Goal: Register for event/course

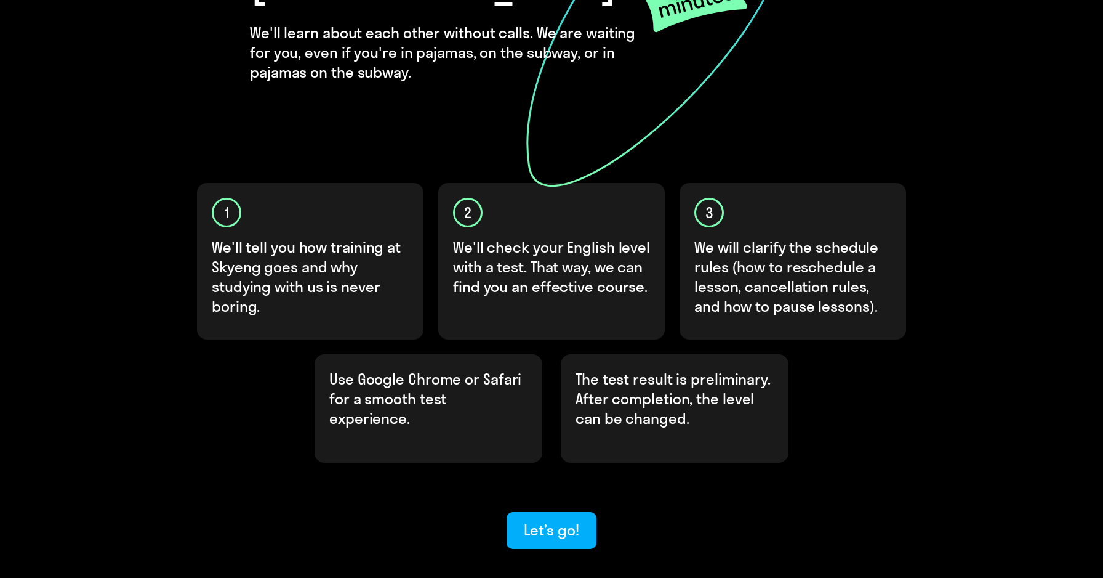
scroll to position [241, 0]
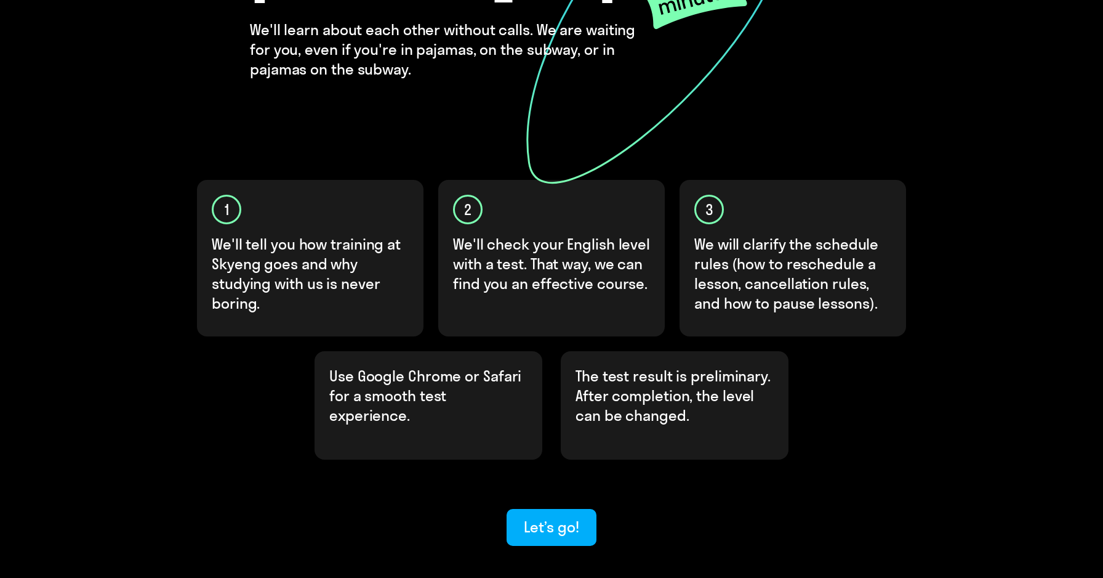
drag, startPoint x: 261, startPoint y: 219, endPoint x: 283, endPoint y: 224, distance: 22.8
click at [262, 234] on p "We'll tell you how training at Skyeng goes and why studying with us is never bo…" at bounding box center [311, 273] width 198 height 79
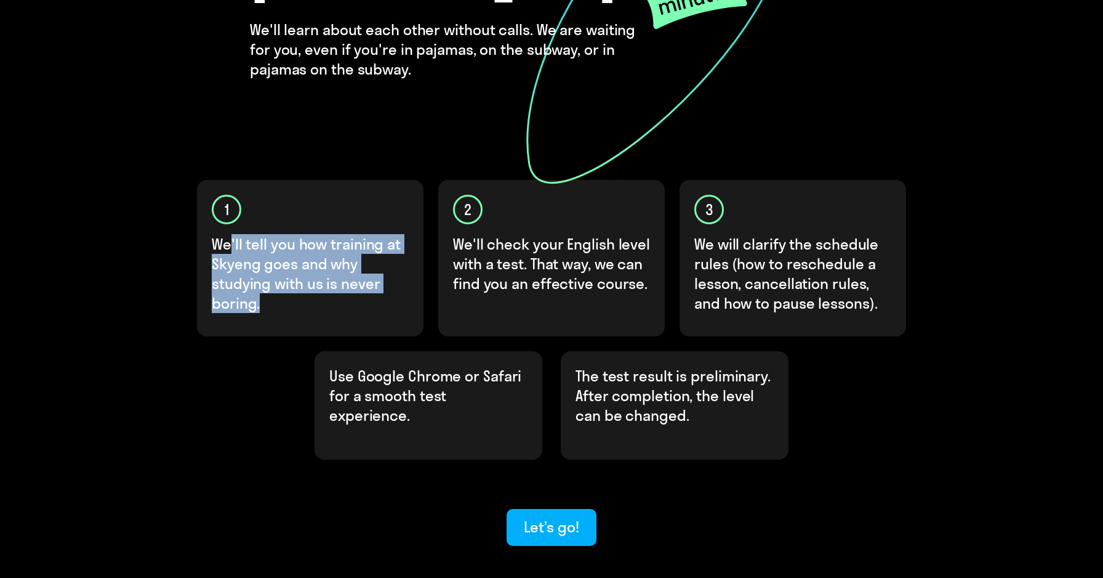
drag, startPoint x: 231, startPoint y: 196, endPoint x: 310, endPoint y: 270, distance: 108.0
click at [310, 270] on div "1 We'll tell you how training at Skyeng goes and why studying with us is never …" at bounding box center [310, 258] width 227 height 156
click at [360, 270] on div "1 We'll tell you how training at Skyeng goes and why studying with us is never …" at bounding box center [310, 258] width 227 height 156
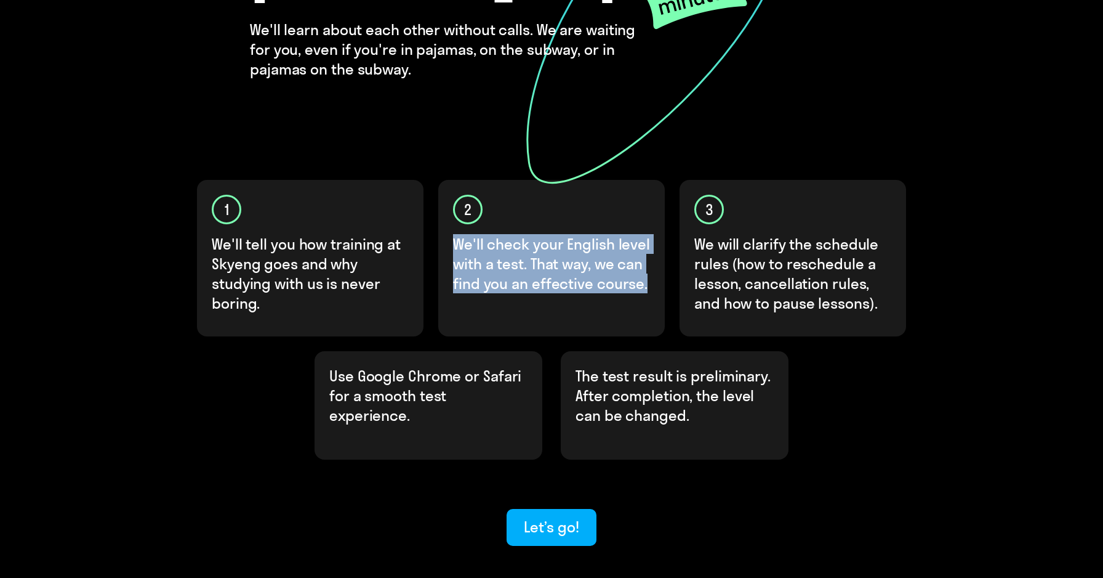
drag, startPoint x: 451, startPoint y: 208, endPoint x: 608, endPoint y: 273, distance: 170.4
click at [609, 273] on div "2 We'll check your English level with a test. That way, we can find you an effe…" at bounding box center [551, 258] width 227 height 156
click at [560, 269] on div "2 We'll check your English level with a test. That way, we can find you an effe…" at bounding box center [551, 258] width 227 height 156
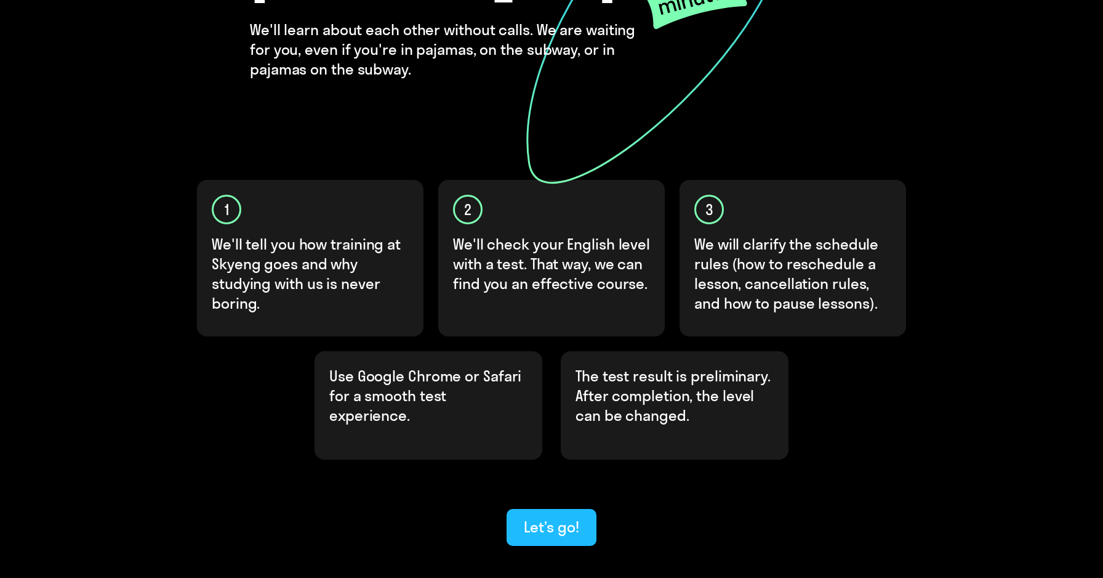
click at [544, 509] on button "Let’s go!" at bounding box center [551, 527] width 89 height 37
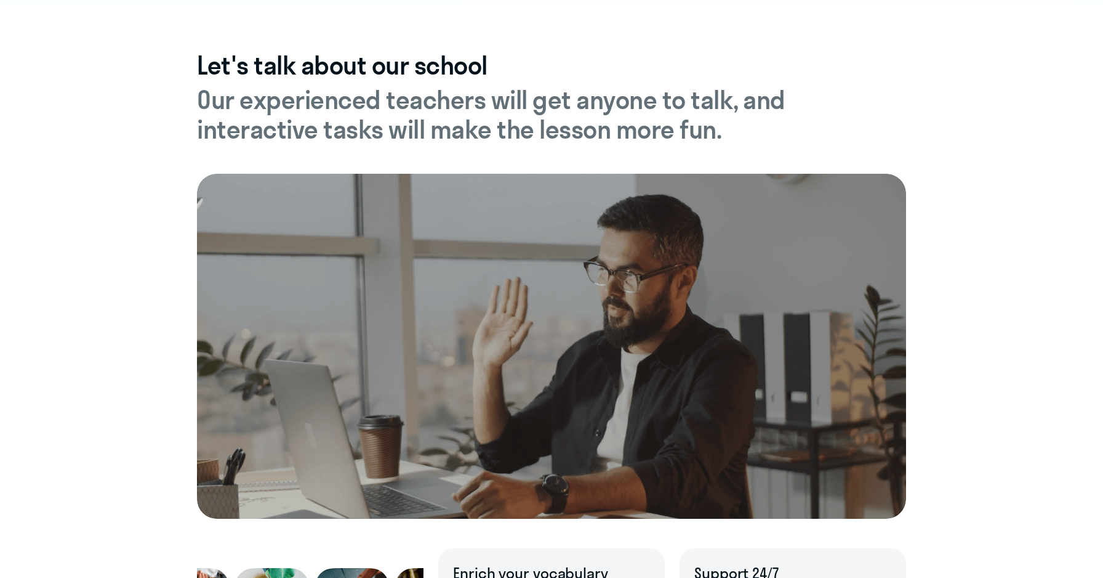
scroll to position [376, 0]
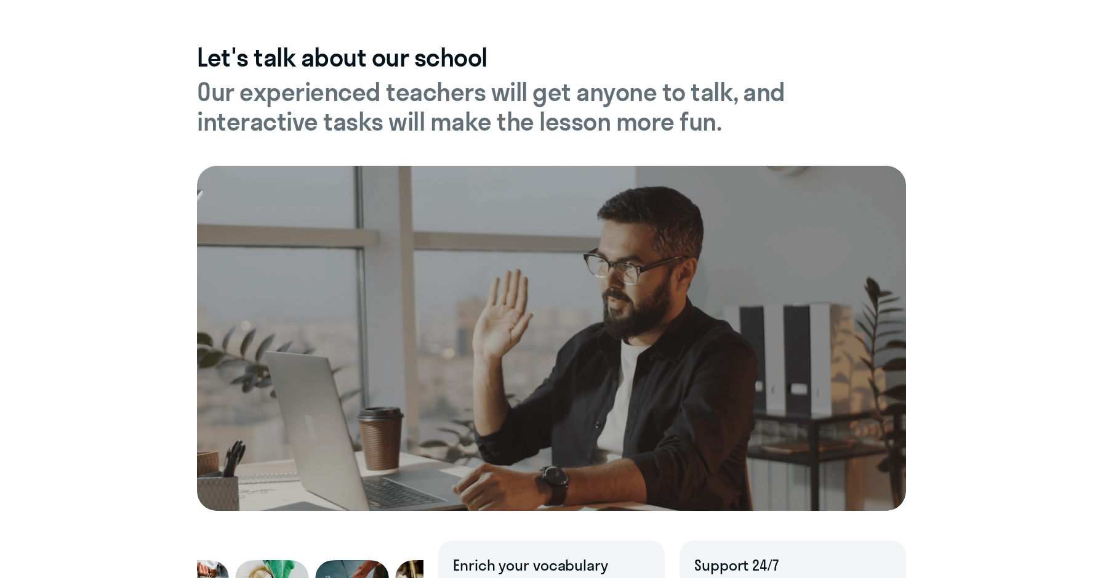
drag, startPoint x: 236, startPoint y: 107, endPoint x: 680, endPoint y: 134, distance: 444.2
click at [680, 134] on h5 "Our experienced teachers will get anyone to talk, and interactive tasks will ma…" at bounding box center [551, 106] width 709 height 59
drag, startPoint x: 738, startPoint y: 129, endPoint x: 220, endPoint y: 88, distance: 519.4
click at [220, 88] on h5 "Our experienced teachers will get anyone to talk, and interactive tasks will ma…" at bounding box center [551, 106] width 709 height 59
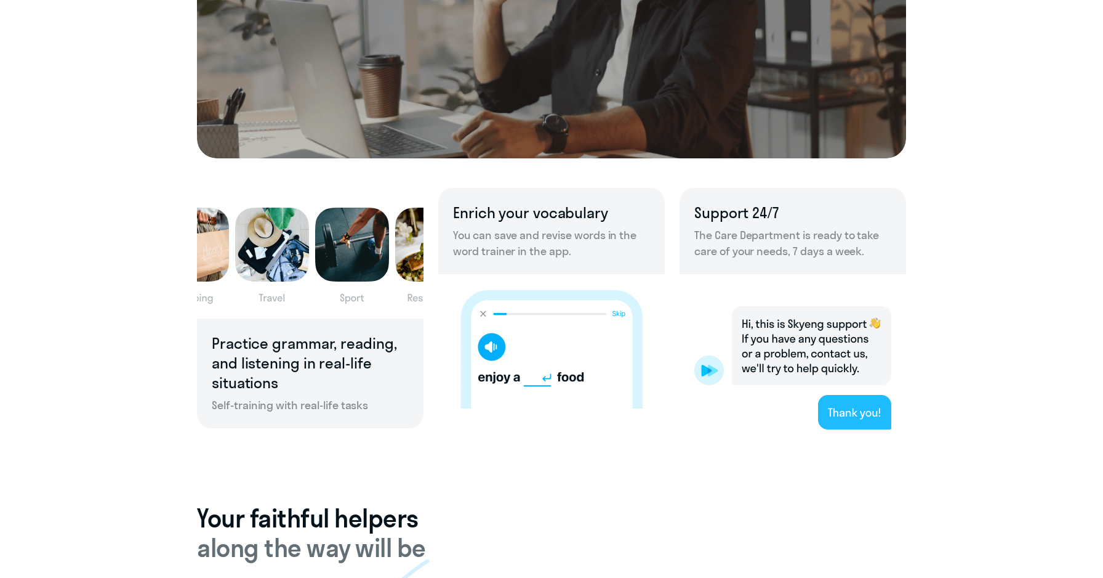
scroll to position [737, 0]
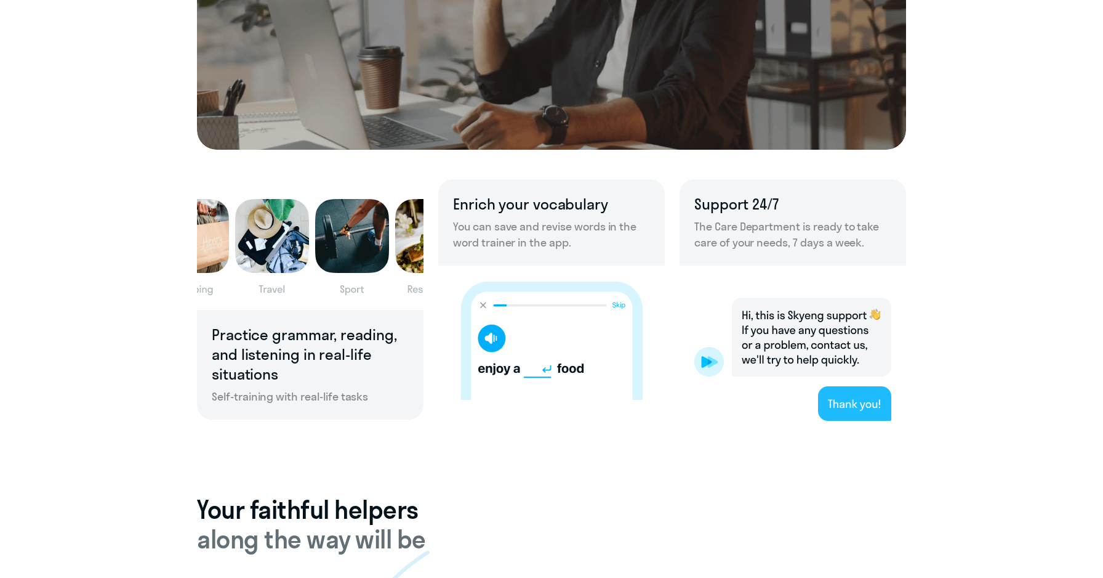
click at [507, 214] on div "Enrich your vocabulary You can save and revise words in the word trainer in the…" at bounding box center [551, 222] width 227 height 86
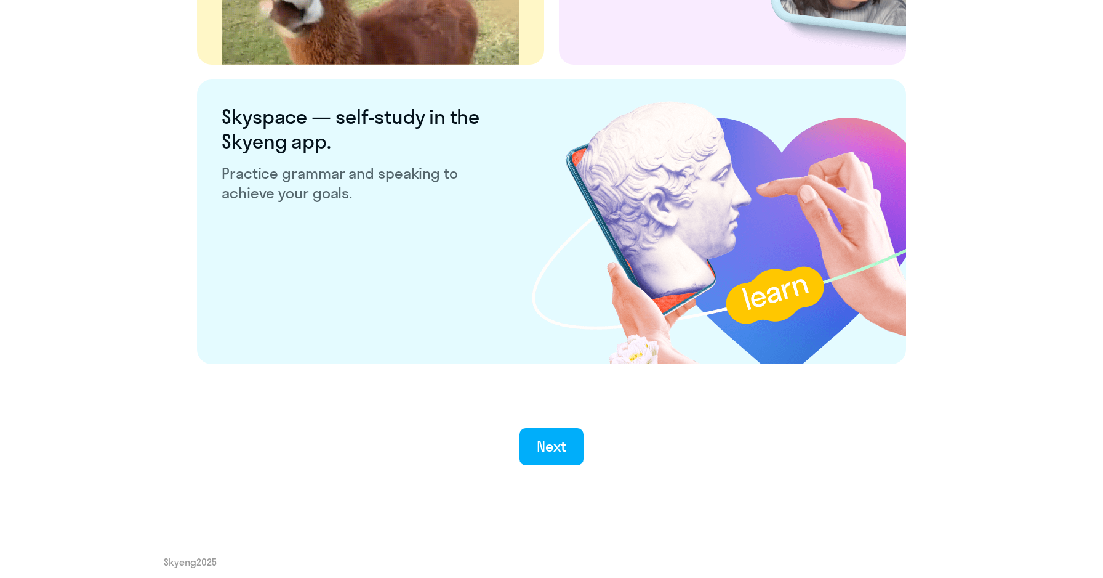
scroll to position [2276, 0]
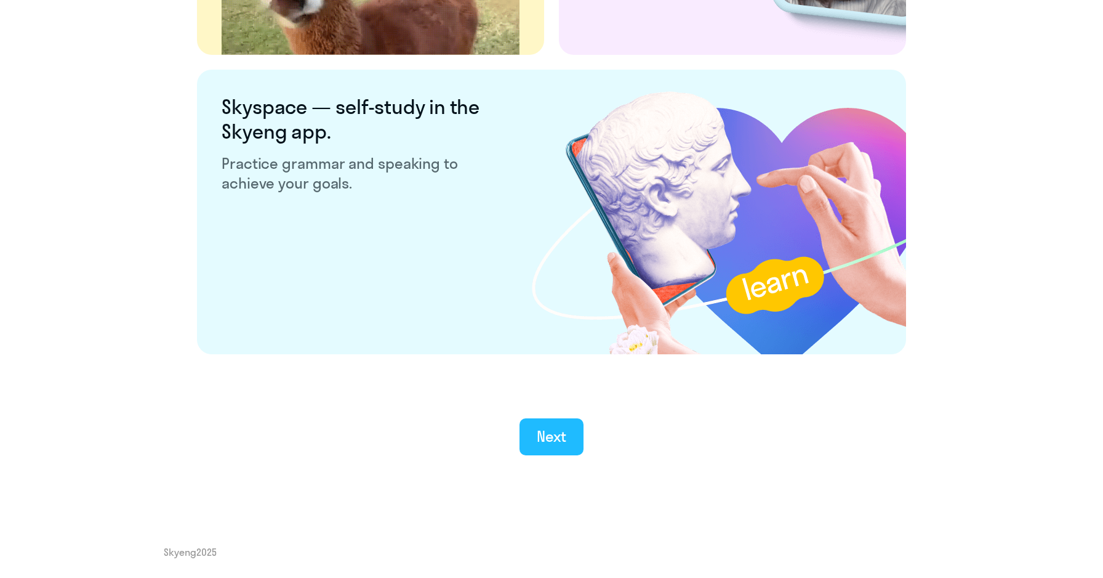
click at [553, 441] on div "Next" at bounding box center [552, 436] width 30 height 20
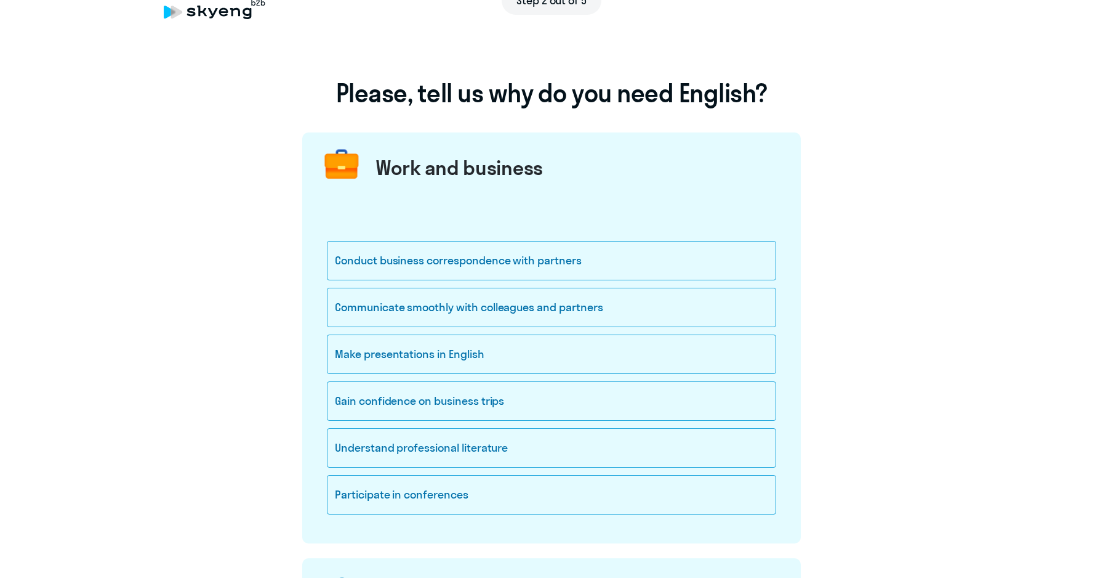
scroll to position [47, 0]
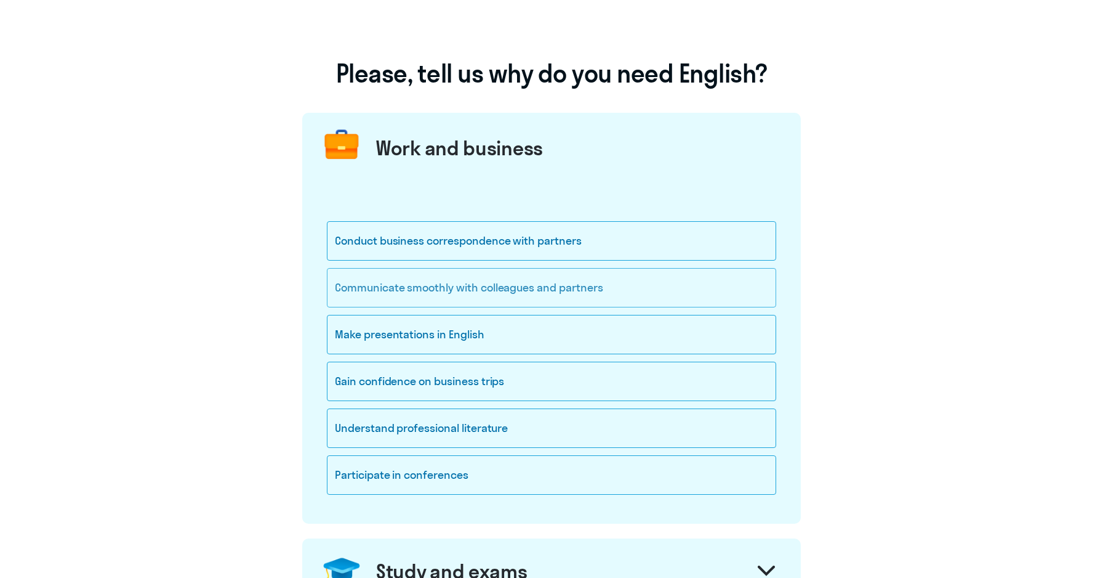
click at [545, 297] on div "Communicate smoothly with colleagues and partners" at bounding box center [551, 287] width 449 height 39
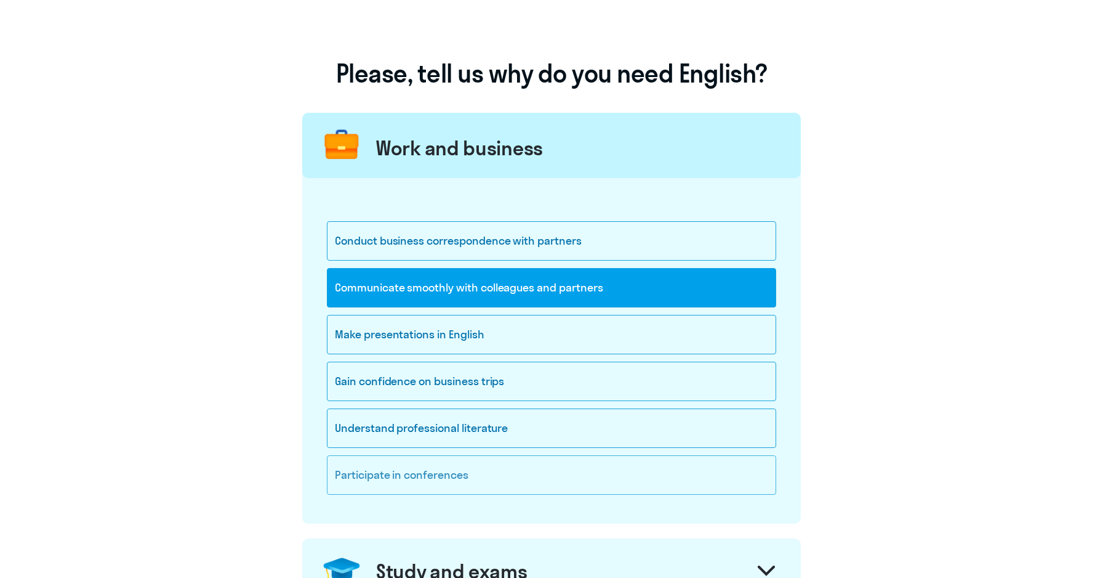
click at [529, 482] on div "Participate in conferences" at bounding box center [551, 474] width 449 height 39
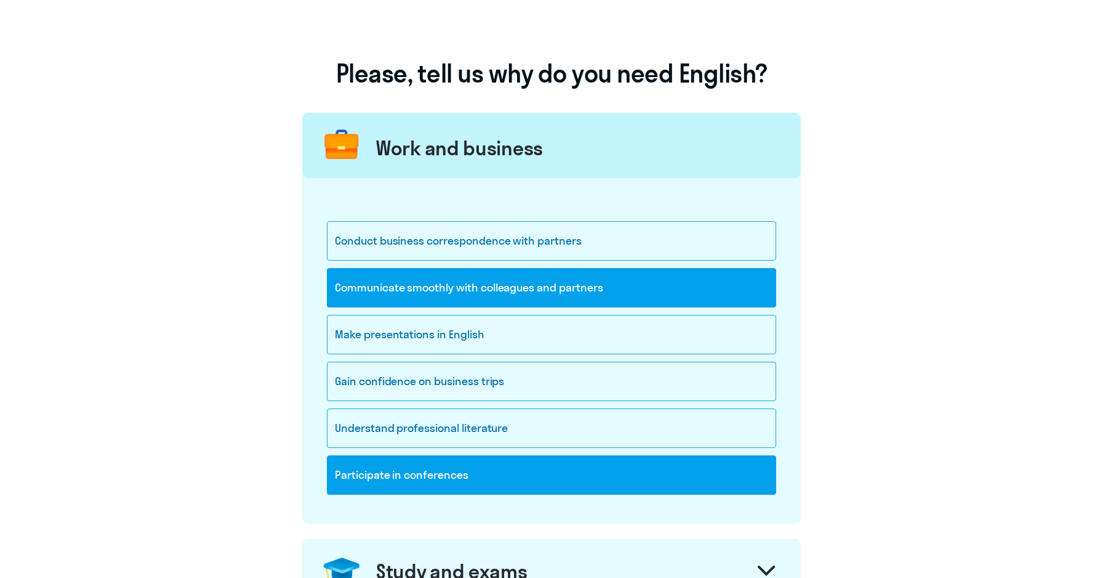
click at [489, 480] on div "Participate in conferences" at bounding box center [551, 474] width 449 height 39
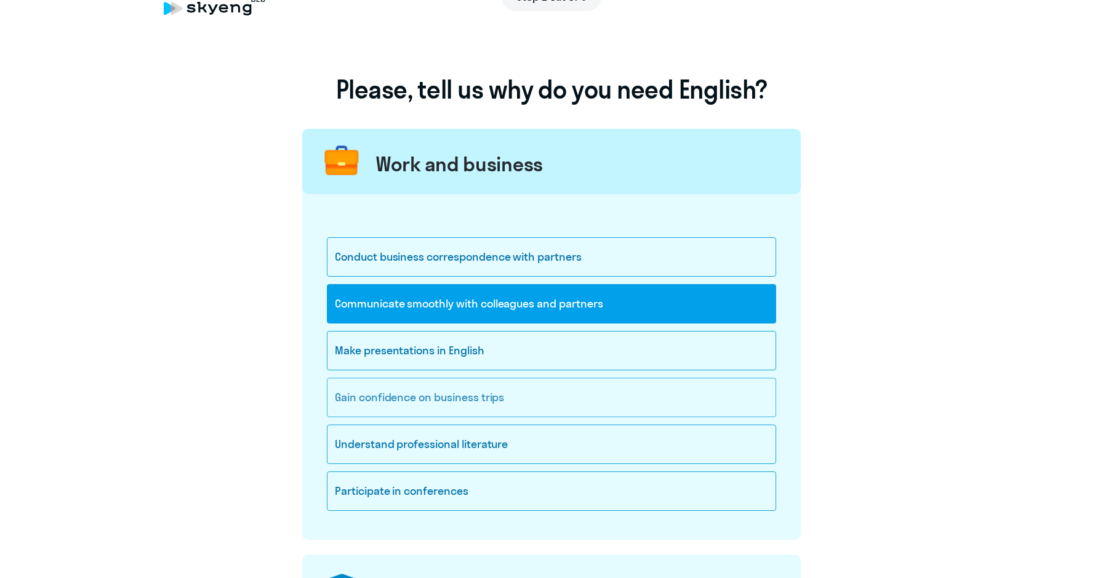
scroll to position [27, 0]
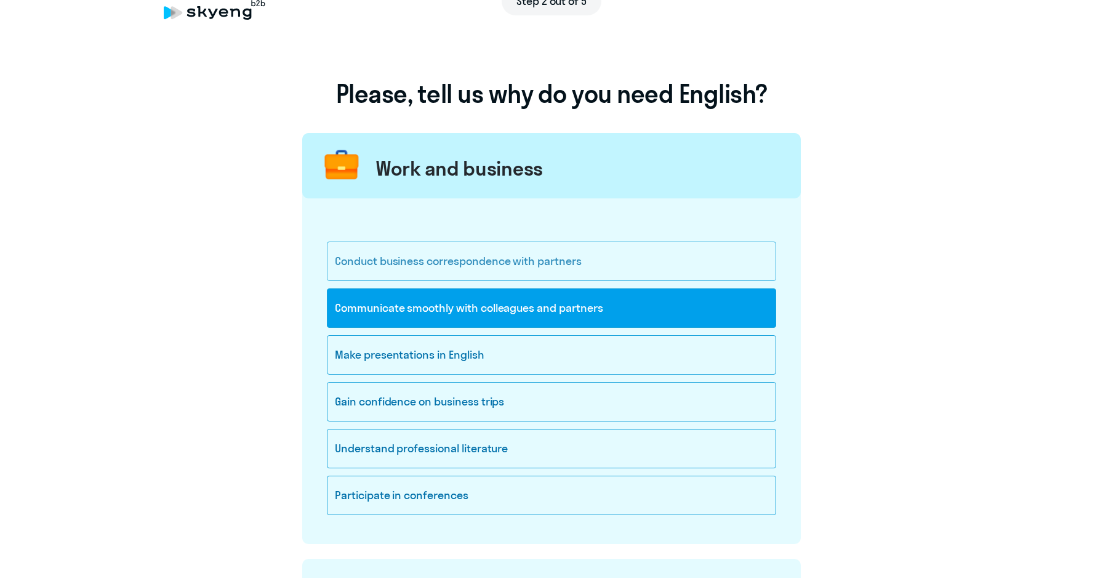
click at [594, 259] on div "Conduct business correspondence with partners" at bounding box center [551, 260] width 449 height 39
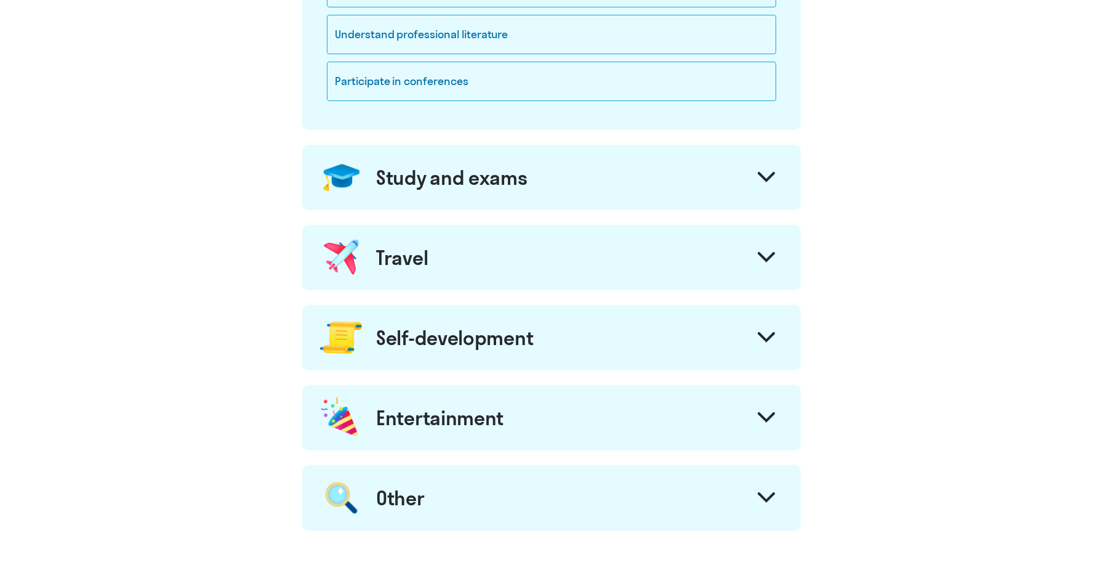
scroll to position [441, 0]
click at [771, 190] on div at bounding box center [767, 178] width 30 height 30
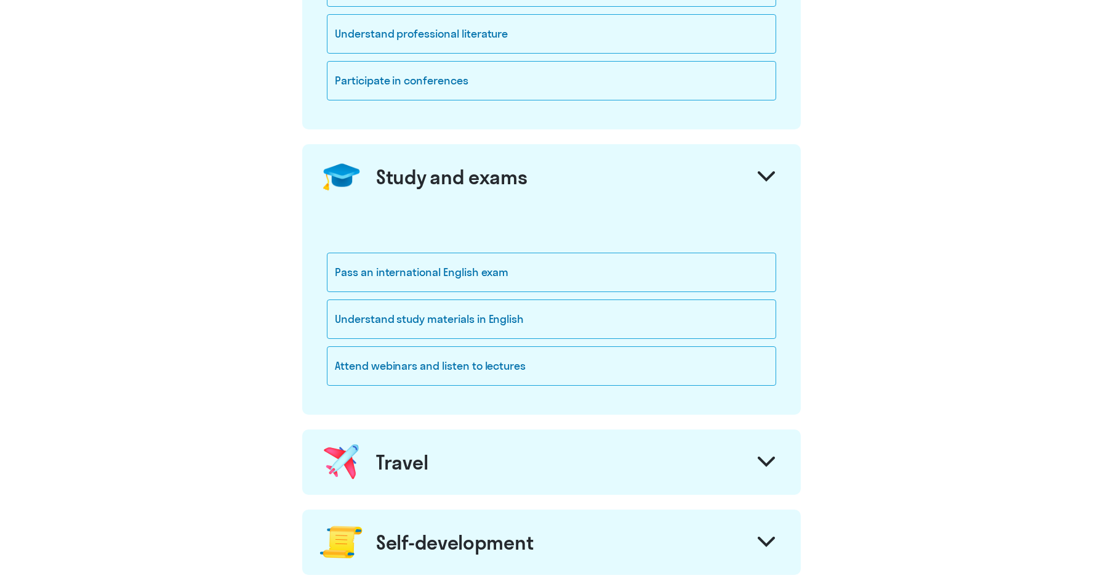
click at [594, 187] on div "Study and exams" at bounding box center [551, 176] width 499 height 65
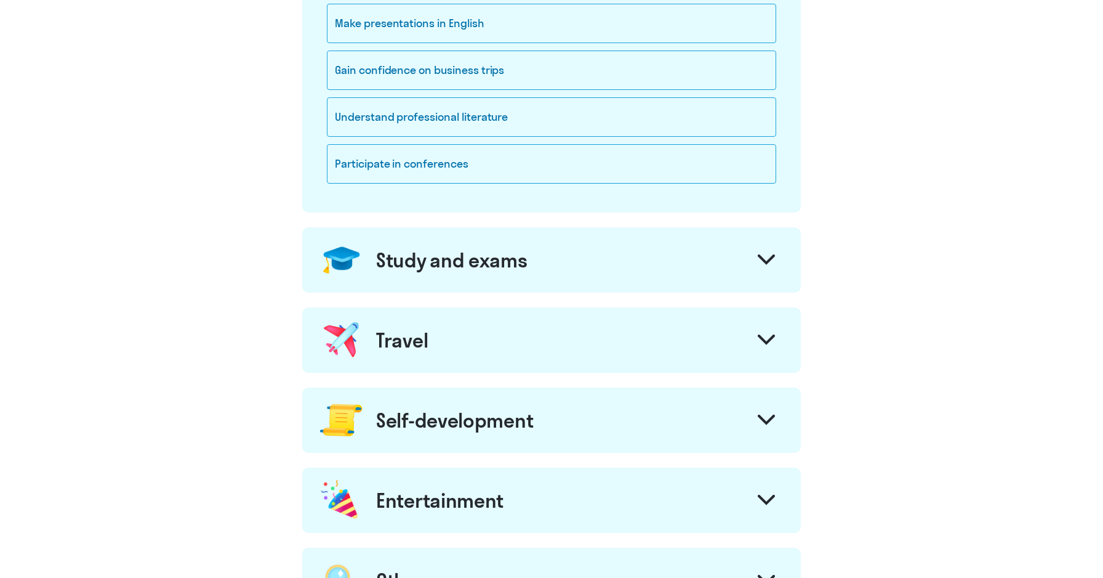
scroll to position [371, 0]
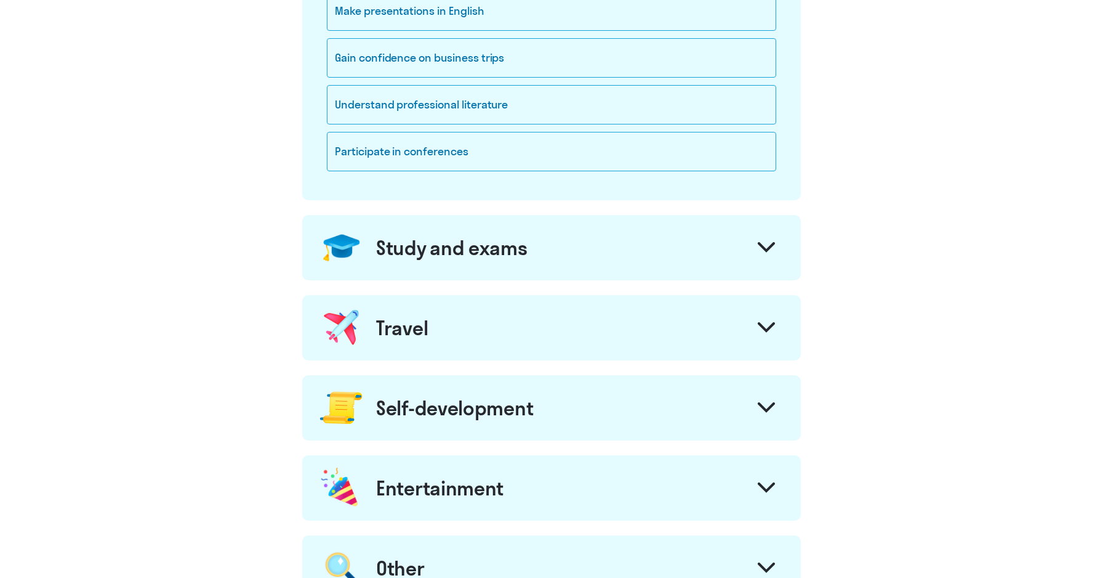
click at [495, 265] on div "Study and exams" at bounding box center [551, 247] width 499 height 65
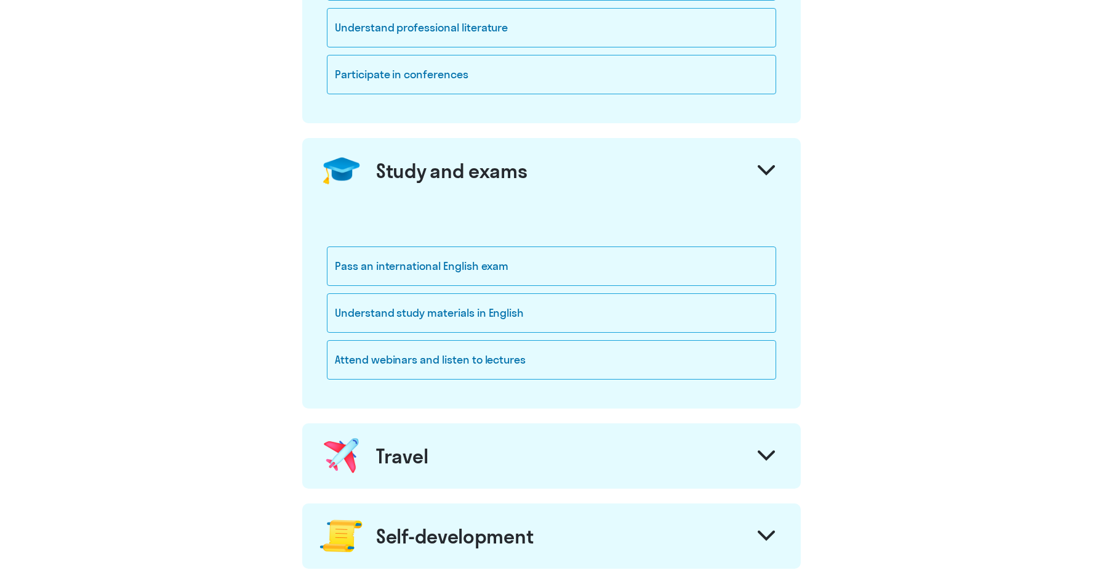
scroll to position [454, 0]
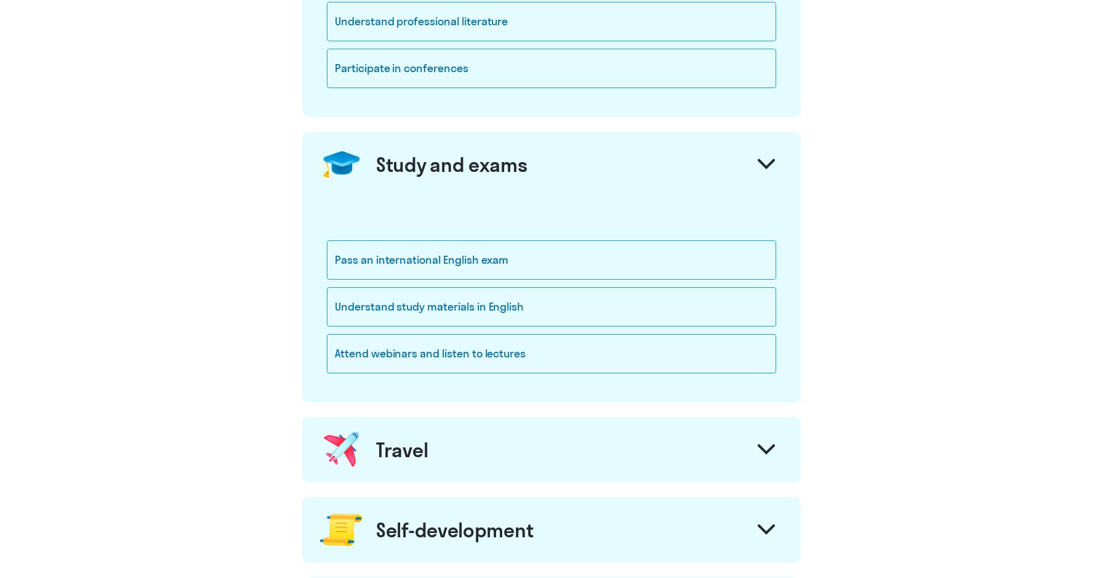
click at [748, 157] on div "Study and exams" at bounding box center [551, 164] width 499 height 65
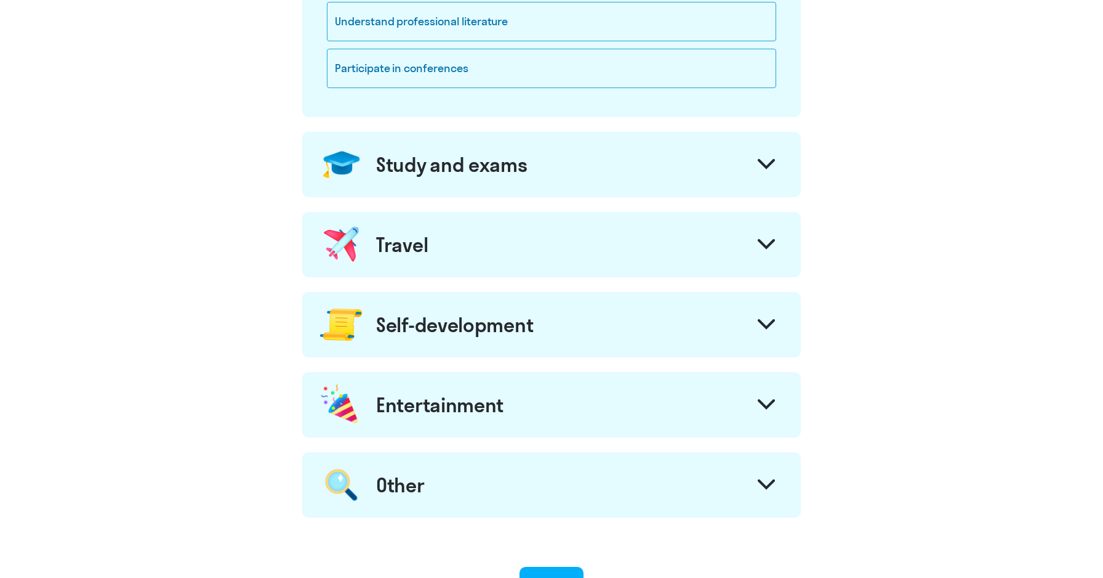
click at [701, 220] on div "Travel" at bounding box center [551, 244] width 499 height 65
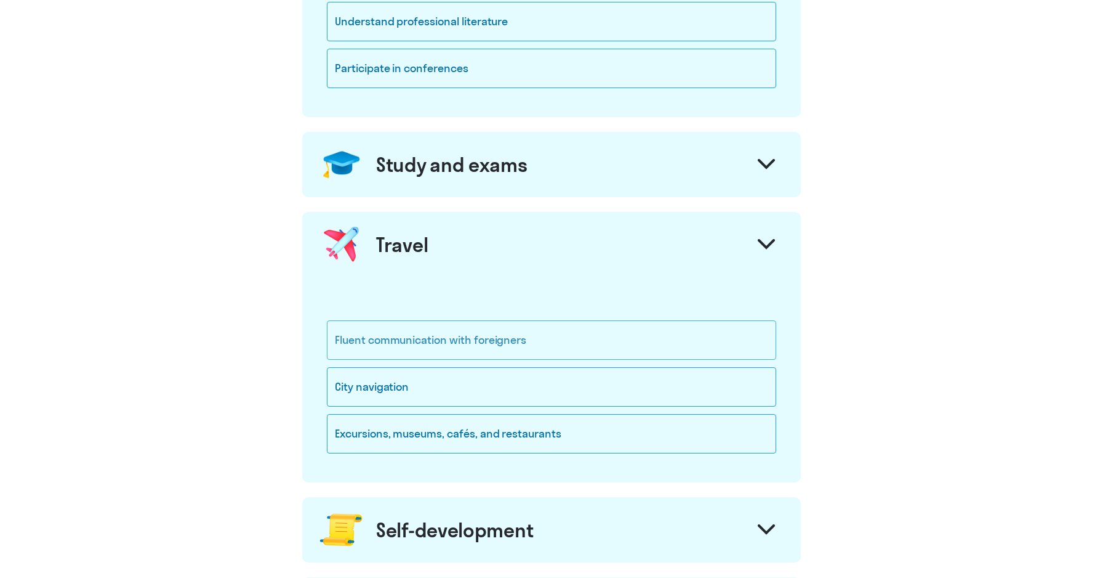
click at [496, 342] on div "Fluent communication with foreigners" at bounding box center [551, 339] width 449 height 39
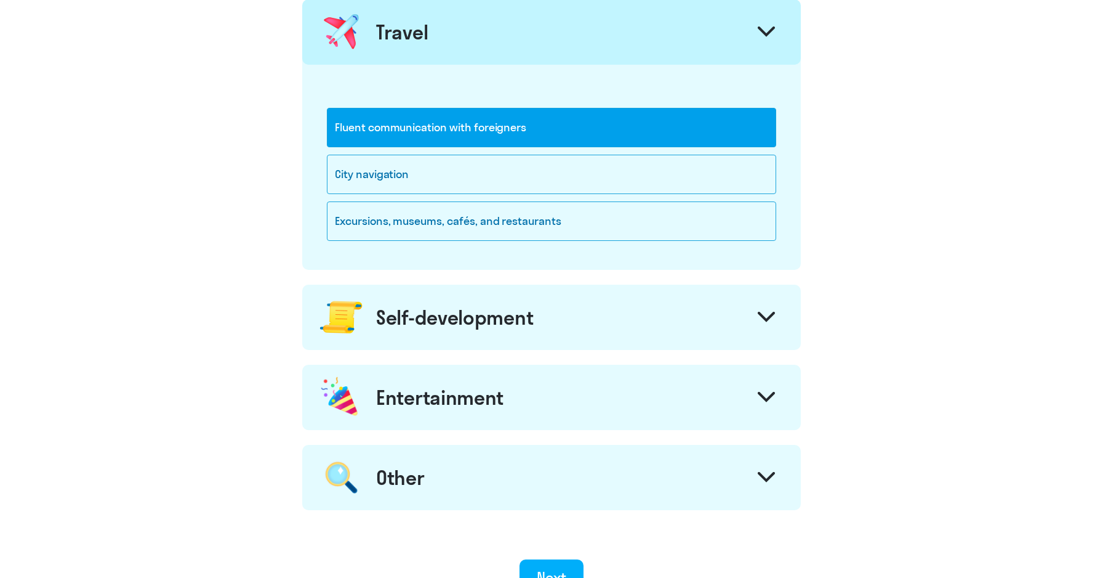
scroll to position [669, 0]
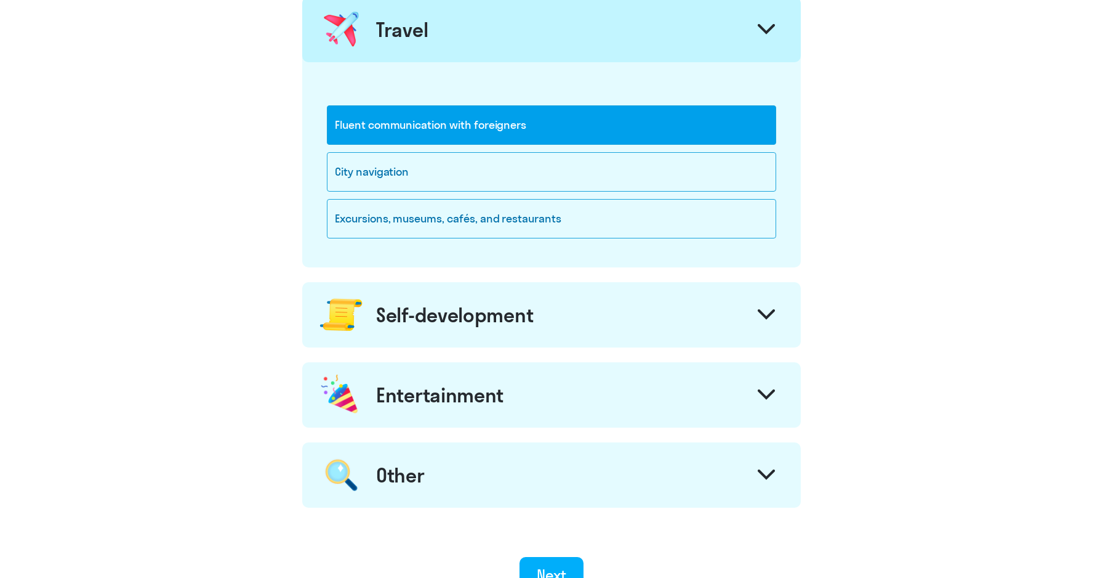
click at [670, 321] on div "Self-development" at bounding box center [551, 314] width 499 height 65
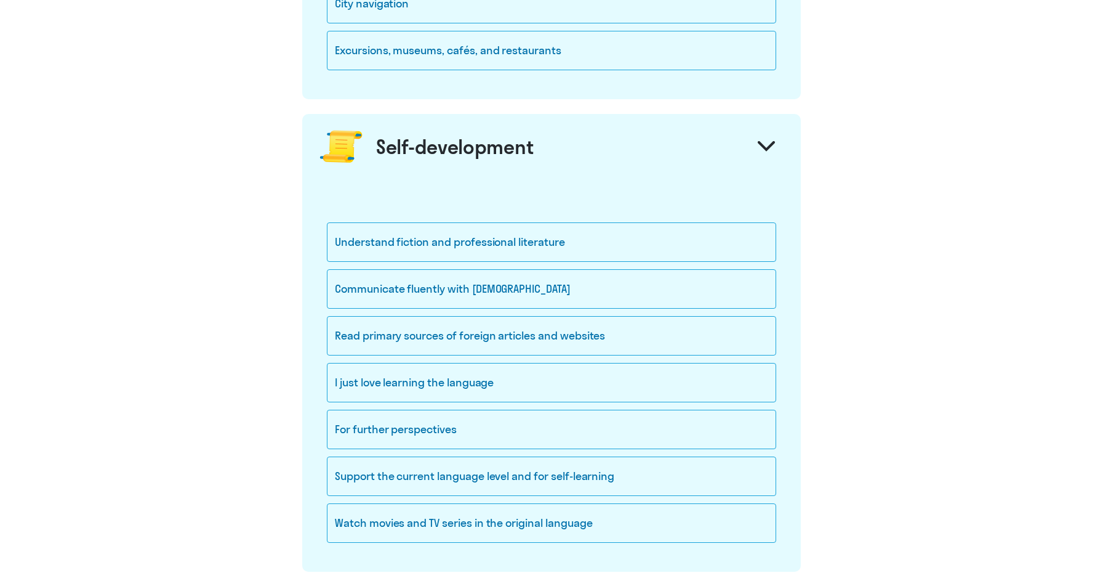
scroll to position [871, 0]
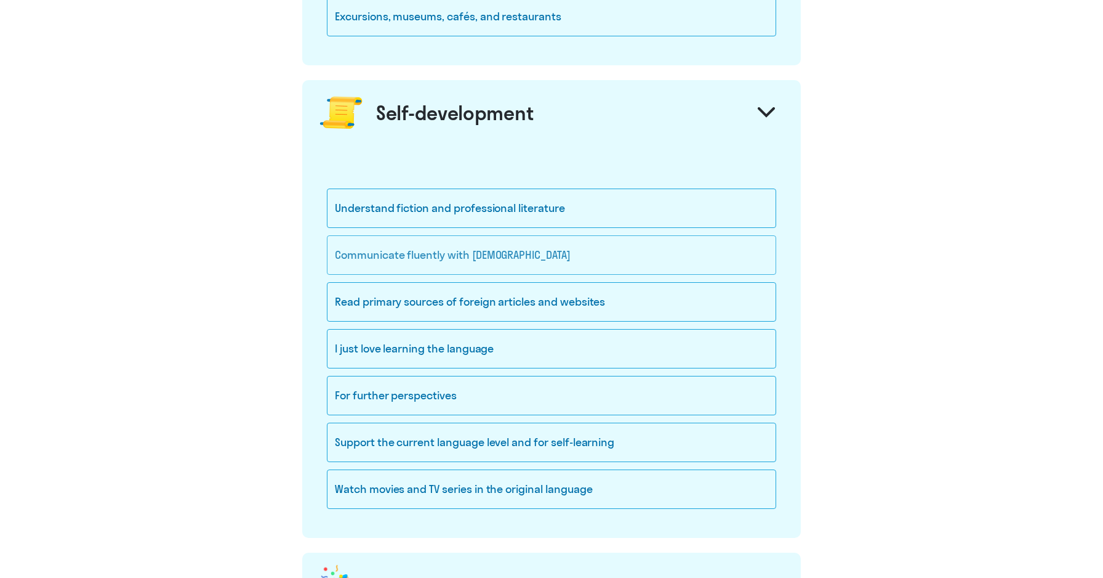
click at [557, 253] on div "Communicate fluently with [DEMOGRAPHIC_DATA]" at bounding box center [551, 254] width 449 height 39
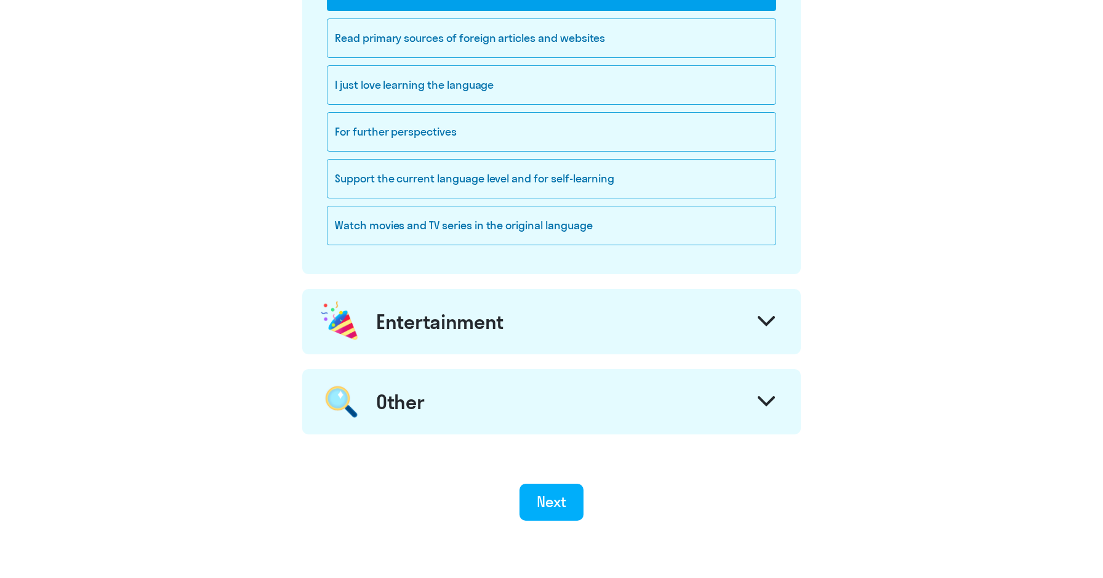
scroll to position [1146, 0]
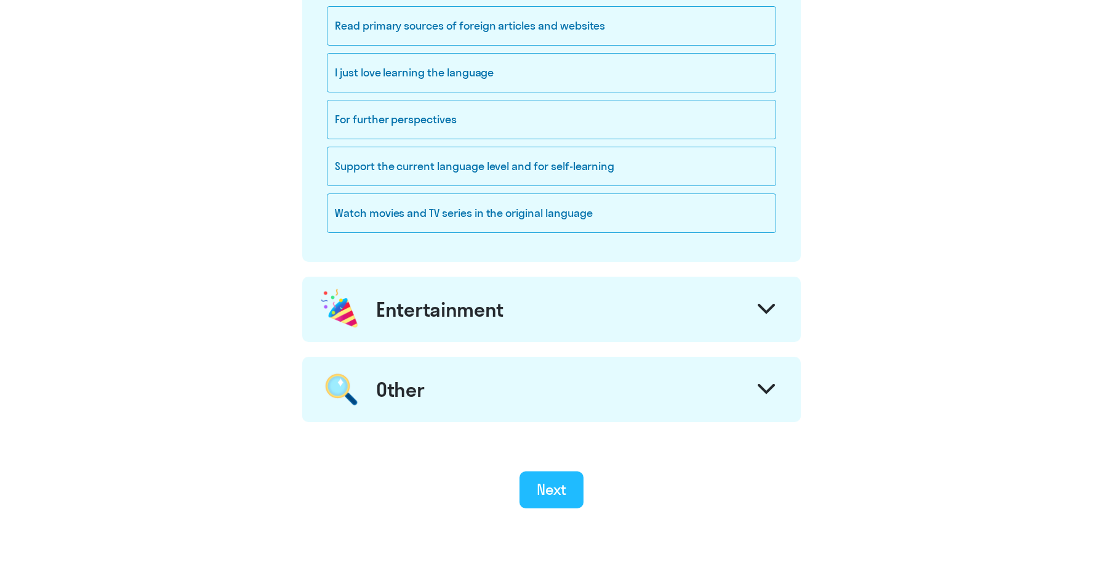
click at [570, 494] on button "Next" at bounding box center [552, 489] width 65 height 37
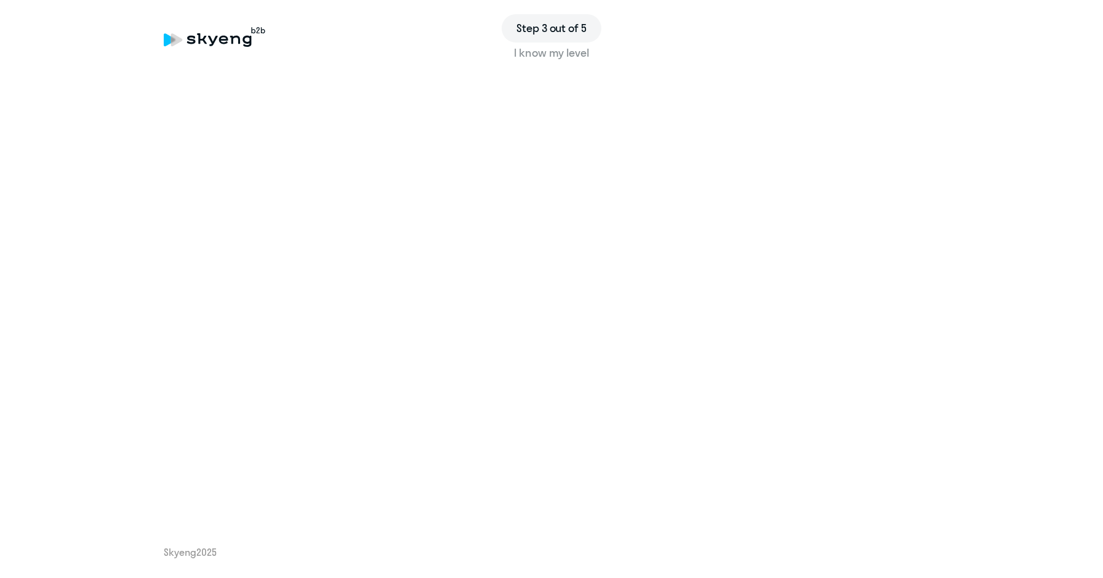
click at [585, 57] on div "I know my level" at bounding box center [552, 53] width 776 height 16
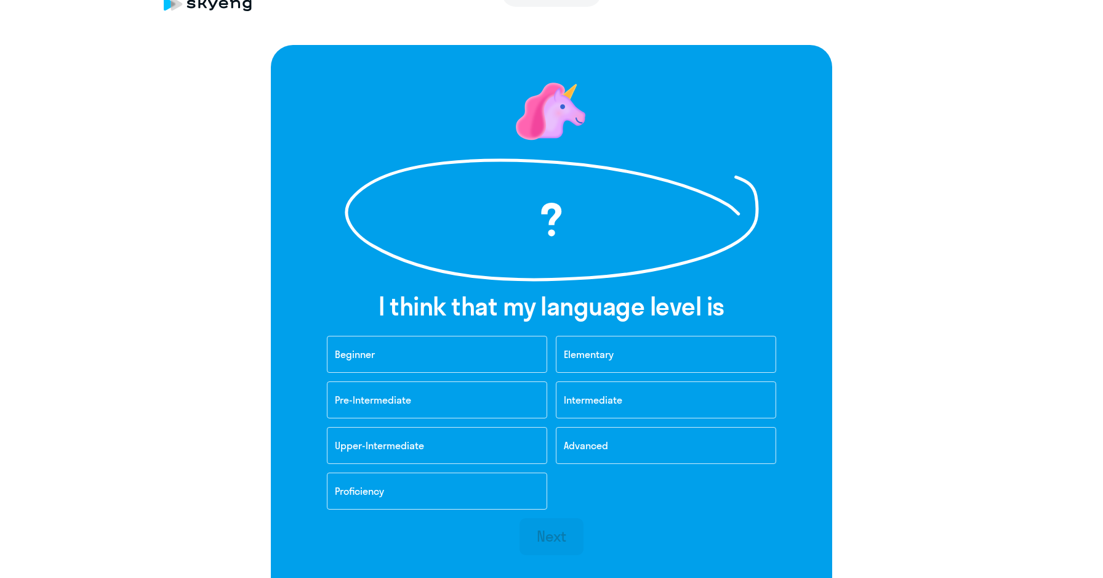
scroll to position [54, 0]
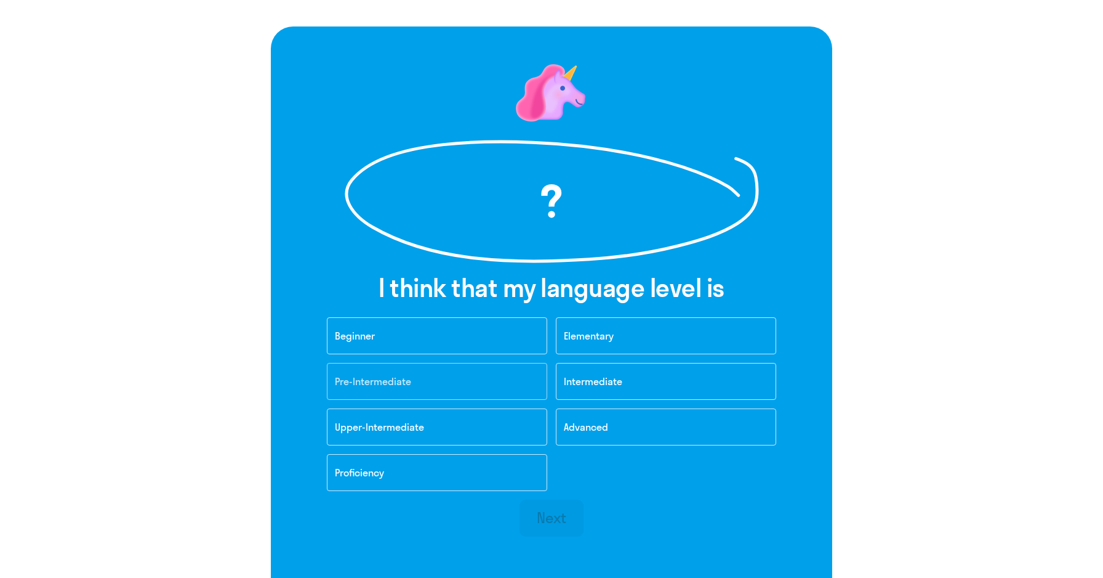
click at [517, 387] on button "Pre-Intermediate" at bounding box center [437, 381] width 220 height 37
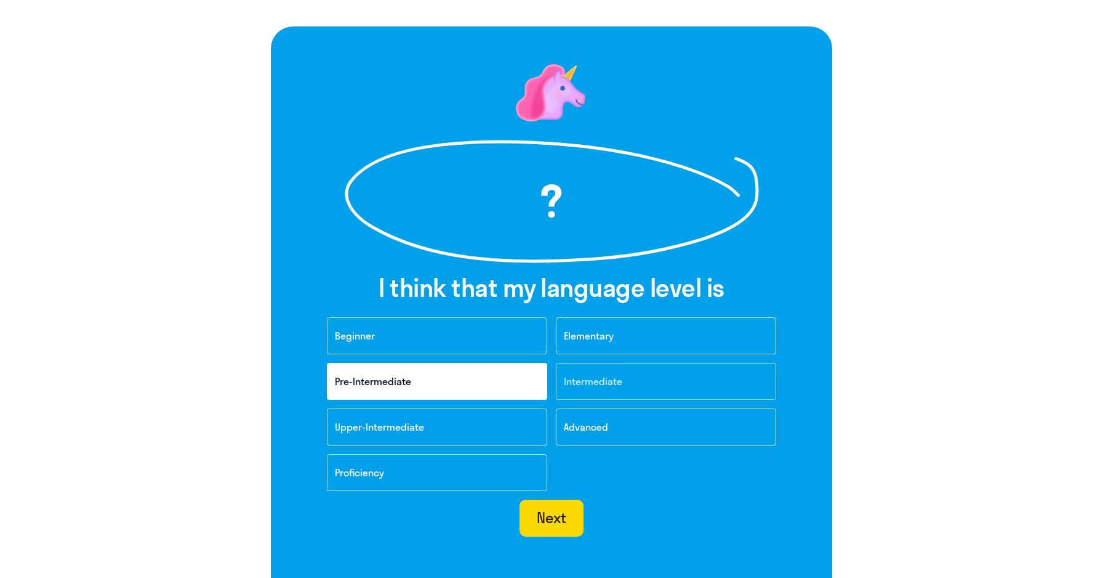
click at [593, 388] on button "Intermediate" at bounding box center [666, 381] width 220 height 37
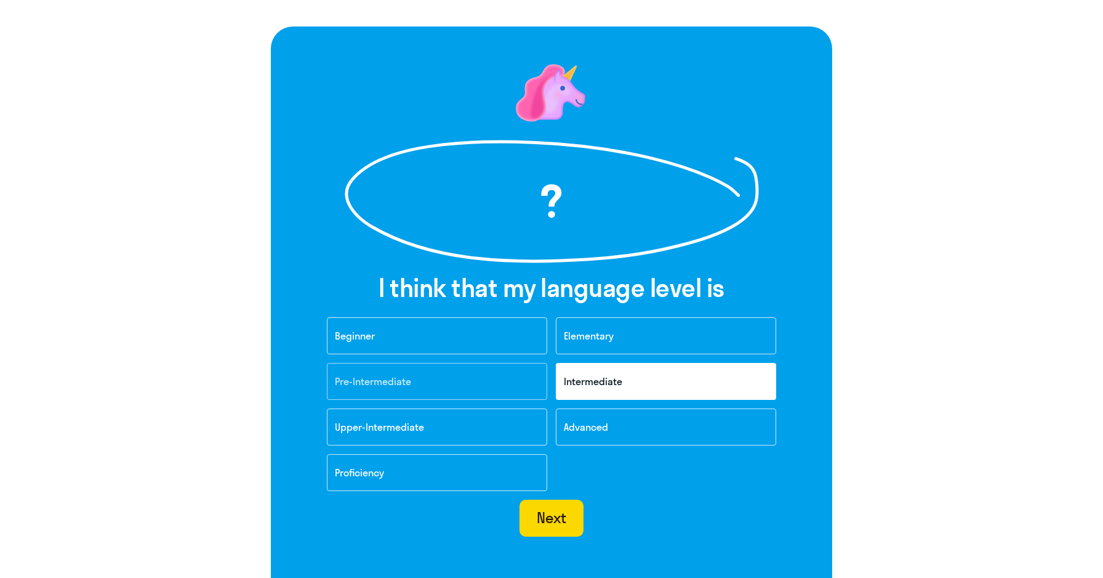
click at [538, 385] on button "Pre-Intermediate" at bounding box center [437, 381] width 220 height 37
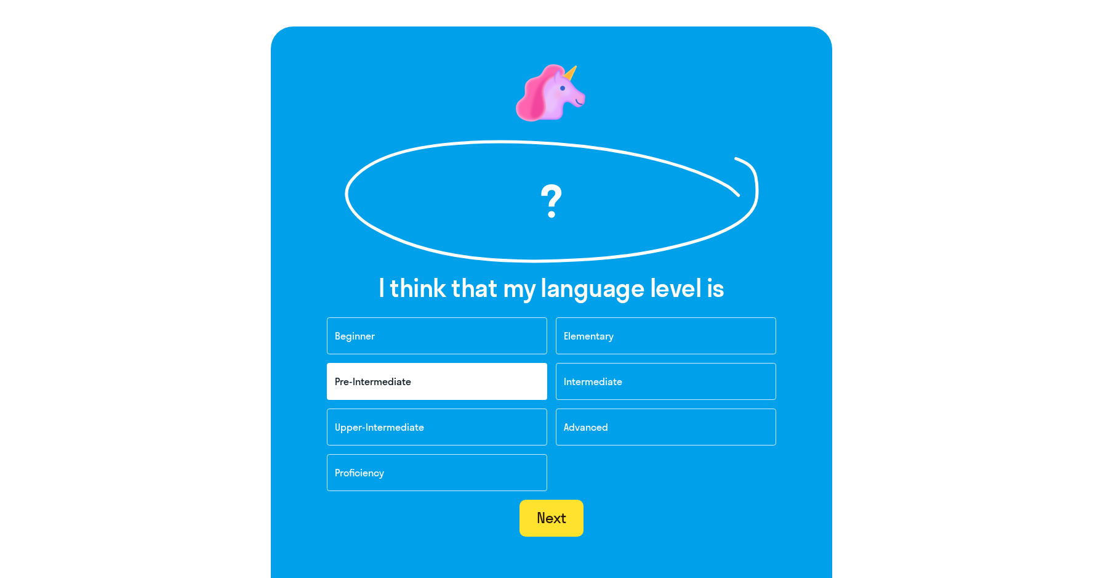
click at [565, 518] on div "Next" at bounding box center [552, 517] width 30 height 20
click at [565, 523] on div "Next" at bounding box center [552, 517] width 30 height 20
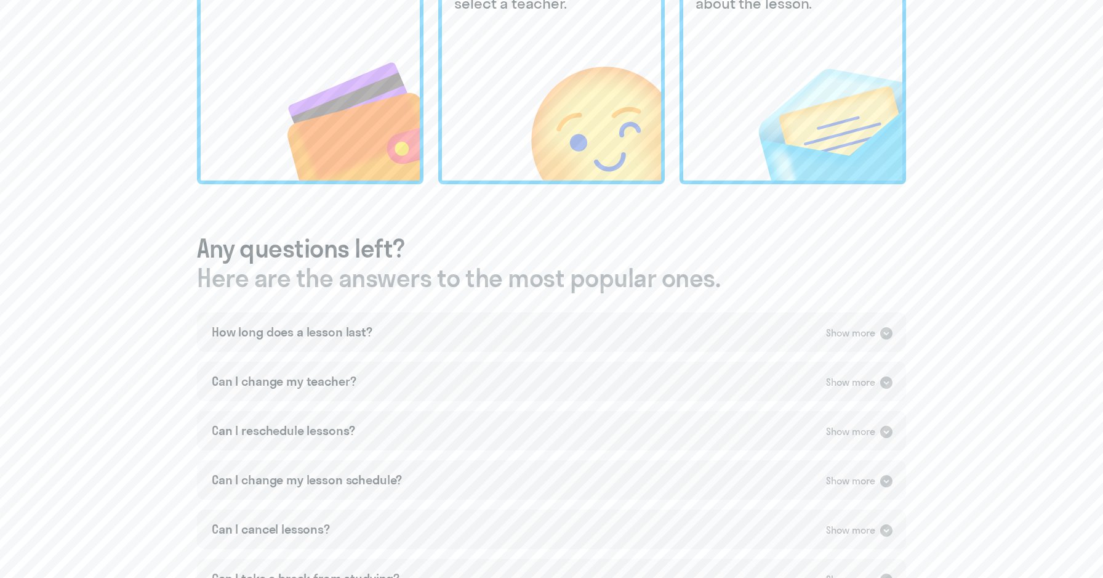
scroll to position [406, 0]
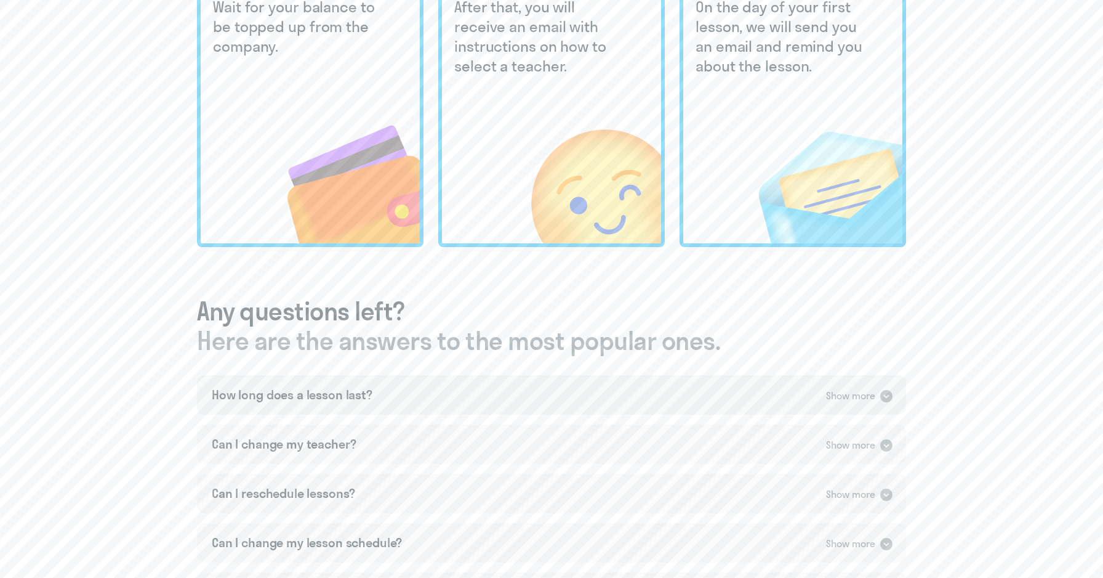
click at [874, 399] on div "Show more" at bounding box center [850, 395] width 49 height 15
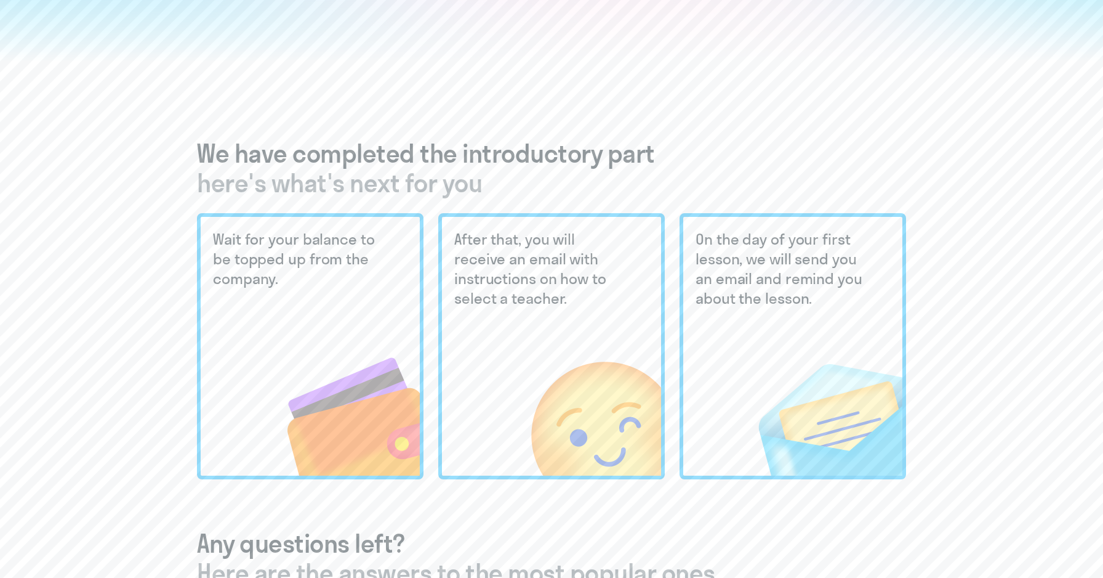
scroll to position [142, 0]
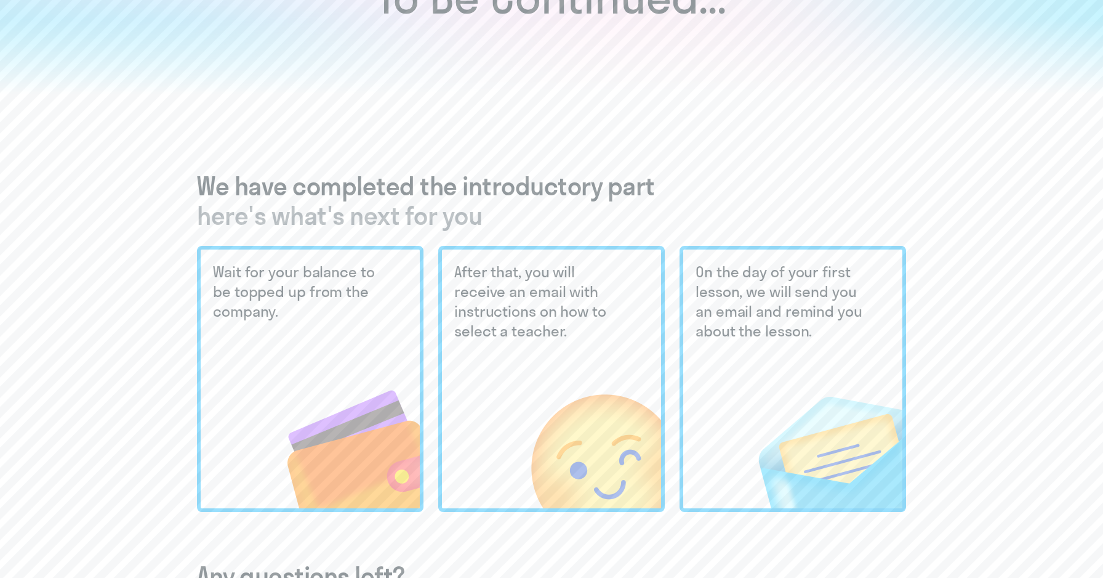
click at [571, 388] on img at bounding box center [570, 425] width 181 height 166
click at [371, 388] on img at bounding box center [330, 425] width 180 height 166
click at [778, 377] on img at bounding box center [811, 425] width 182 height 166
drag, startPoint x: 214, startPoint y: 270, endPoint x: 284, endPoint y: 312, distance: 81.5
click at [284, 312] on h5 "Wait for your balance to be topped up from the company." at bounding box center [300, 291] width 174 height 59
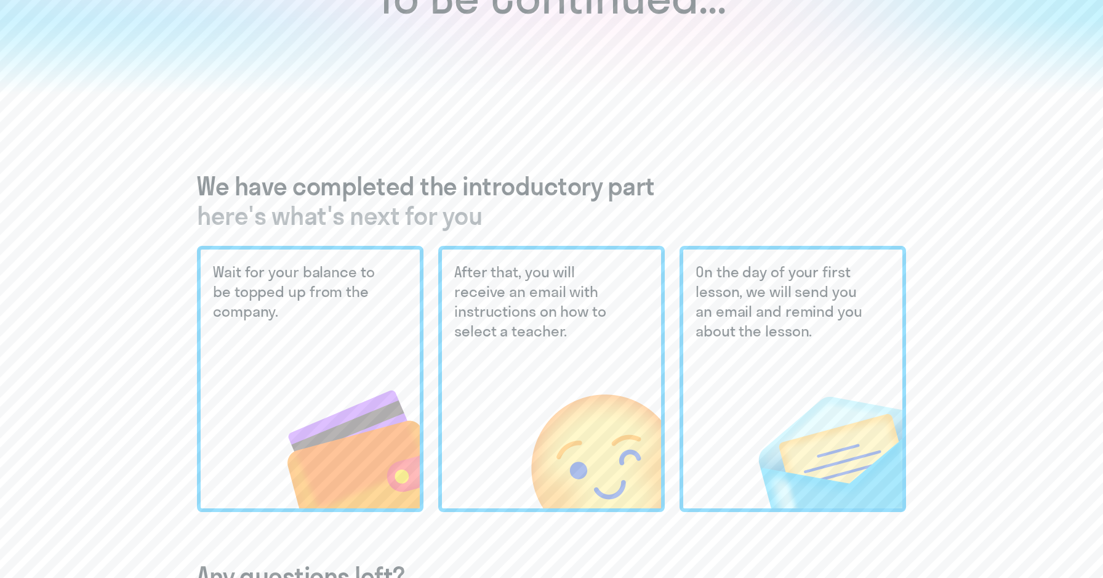
click at [292, 308] on h5 "Wait for your balance to be topped up from the company." at bounding box center [300, 291] width 174 height 59
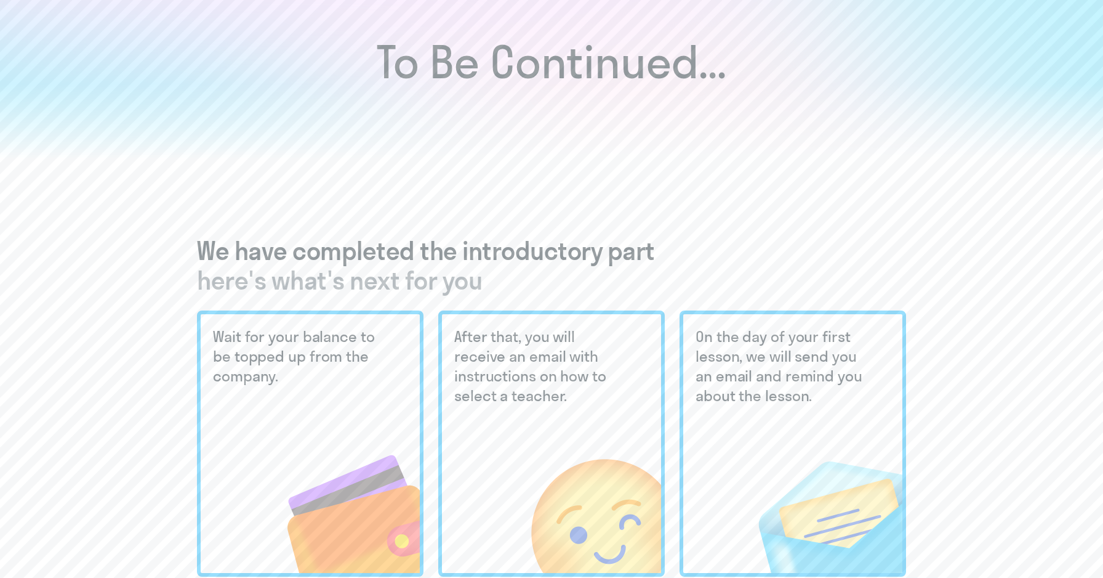
scroll to position [79, 0]
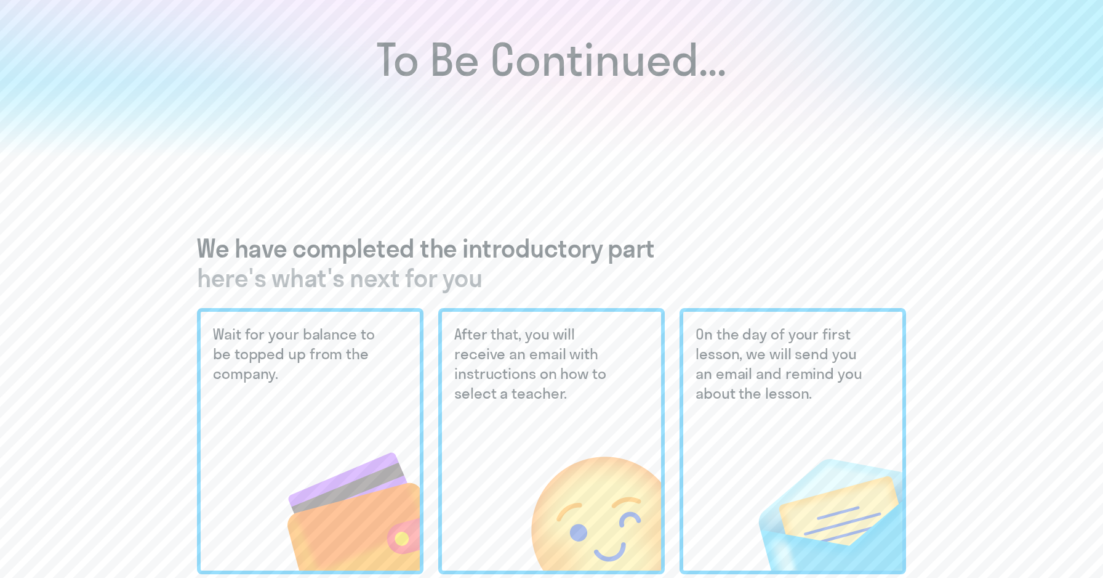
drag, startPoint x: 198, startPoint y: 246, endPoint x: 537, endPoint y: 276, distance: 340.6
click at [537, 276] on h3 "We have completed the introductory part here's what's next for you" at bounding box center [551, 262] width 709 height 59
click at [529, 294] on div at bounding box center [529, 294] width 0 height 0
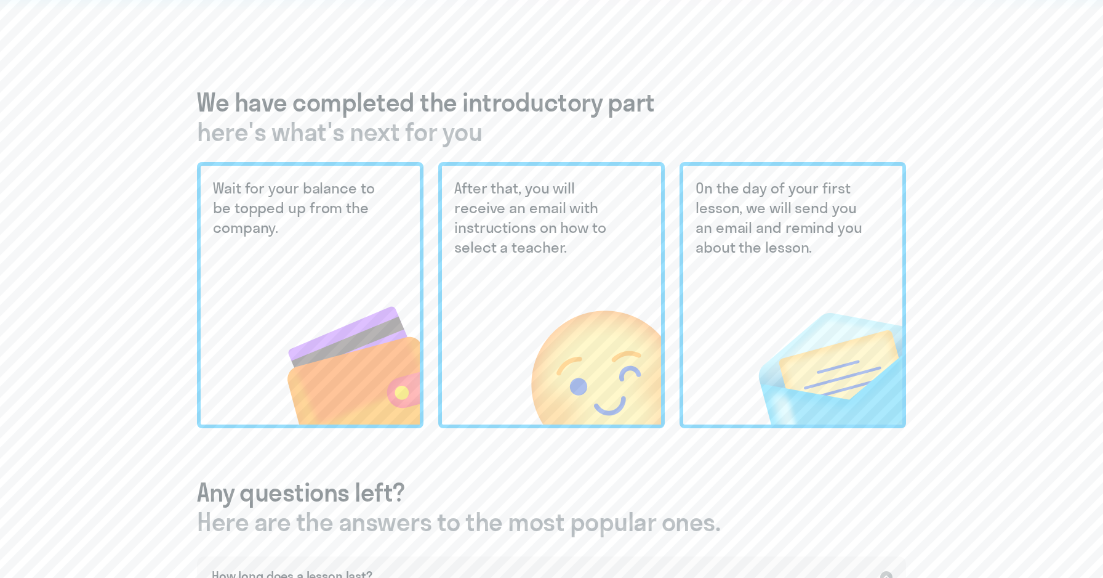
scroll to position [229, 0]
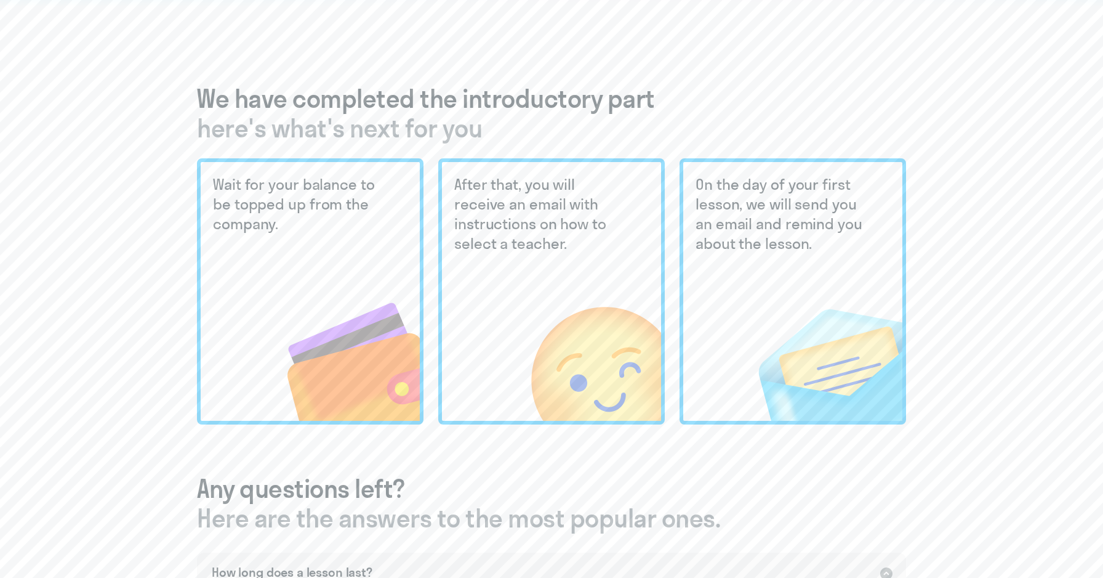
click at [174, 305] on div "To Be Continued... We have completed the introductory part here's what's next f…" at bounding box center [552, 334] width 1054 height 1255
drag, startPoint x: 218, startPoint y: 188, endPoint x: 324, endPoint y: 223, distance: 112.1
click at [324, 223] on h5 "Wait for your balance to be topped up from the company." at bounding box center [300, 203] width 174 height 59
drag, startPoint x: 324, startPoint y: 223, endPoint x: 175, endPoint y: 187, distance: 153.5
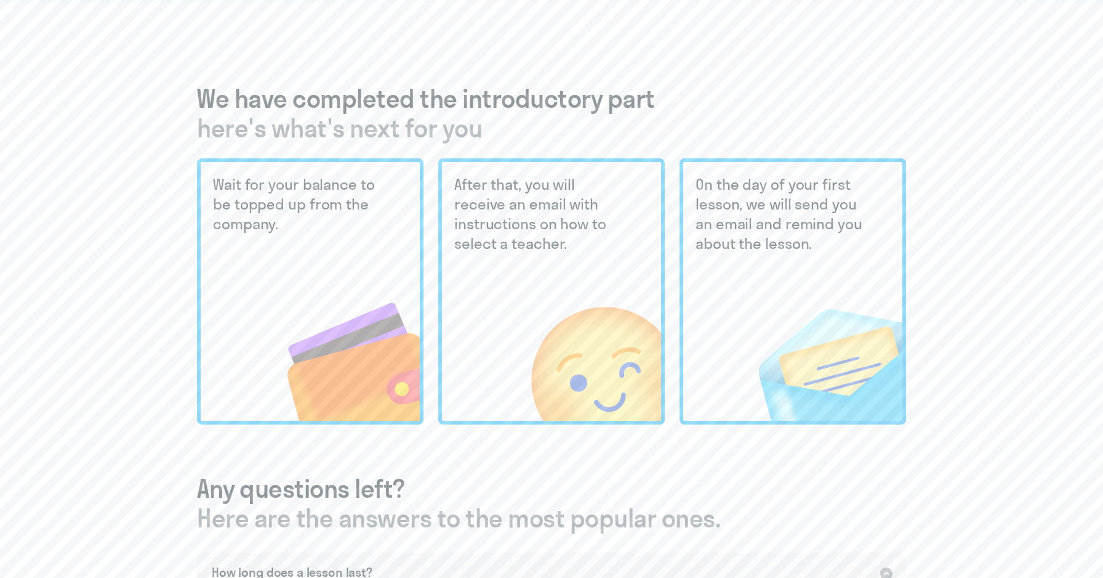
click at [175, 187] on div "To Be Continued... We have completed the introductory part here's what's next f…" at bounding box center [552, 334] width 1054 height 1255
click at [167, 158] on div at bounding box center [167, 158] width 0 height 0
click at [135, 268] on div "To Be Continued... We have completed the introductory part here's what's next f…" at bounding box center [552, 334] width 1054 height 1255
drag, startPoint x: 454, startPoint y: 182, endPoint x: 586, endPoint y: 245, distance: 146.8
click at [586, 245] on div "After that, you will receive an email with instructions on how to select a teac…" at bounding box center [551, 291] width 227 height 266
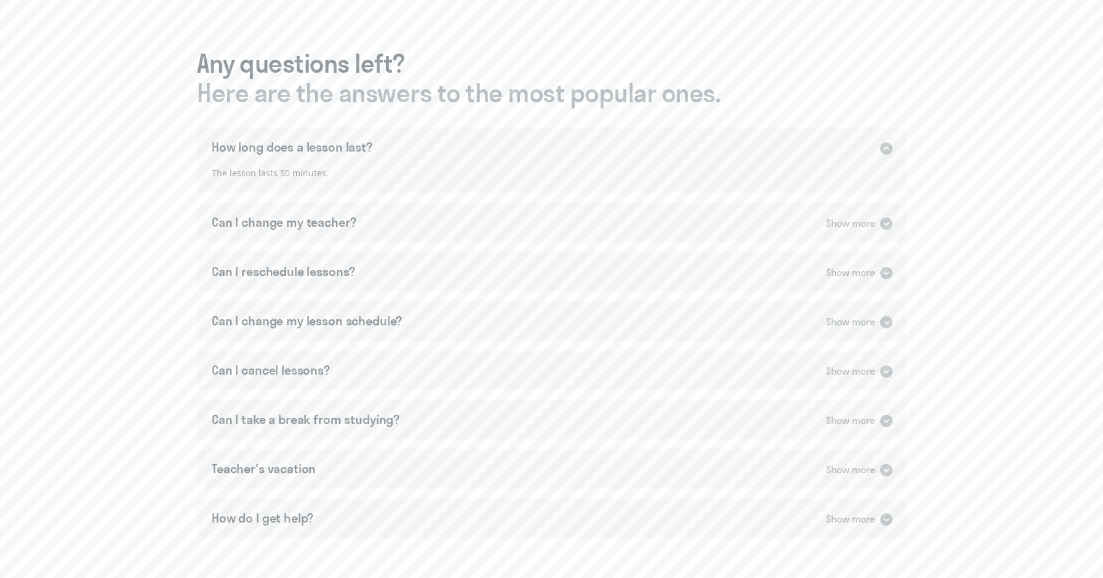
scroll to position [736, 0]
